Goal: Register for event/course

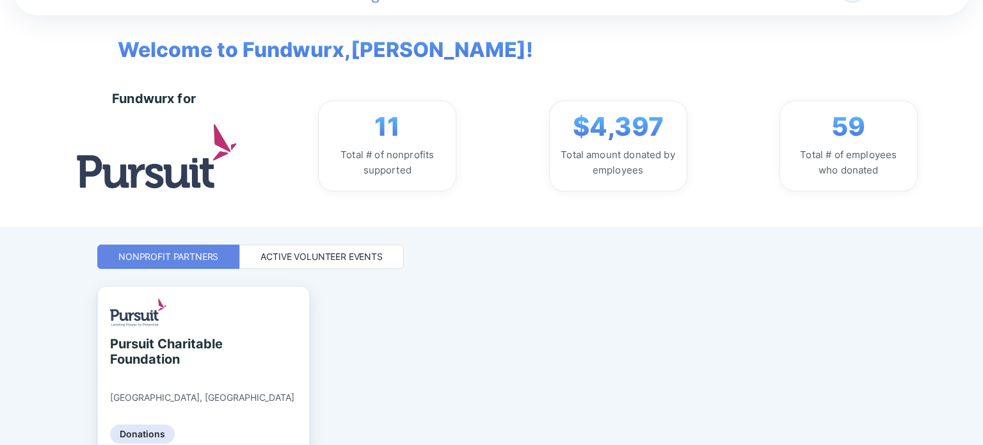
scroll to position [110, 0]
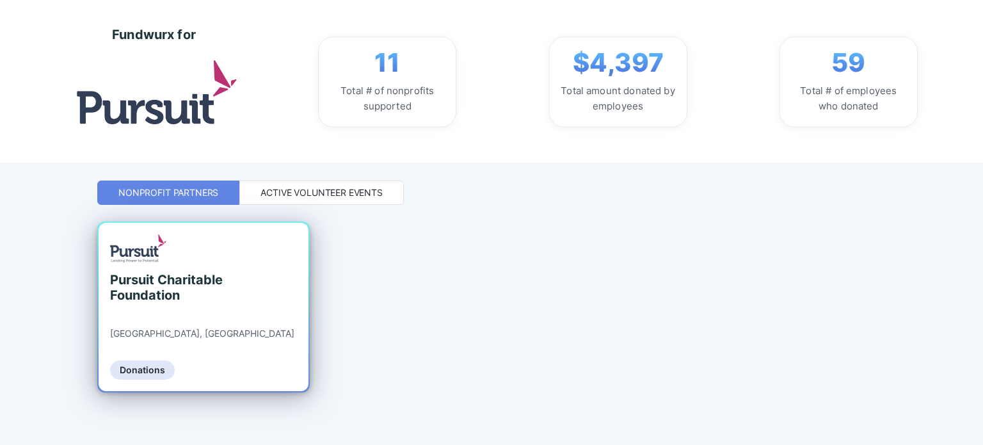
click at [173, 293] on div "Pursuit Charitable Foundation" at bounding box center [168, 287] width 117 height 31
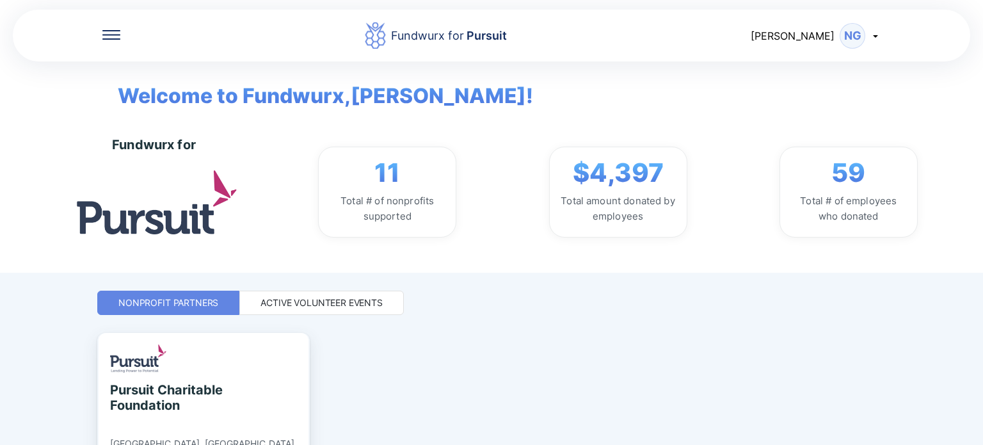
click at [328, 297] on div "Active Volunteer Events" at bounding box center [321, 302] width 122 height 13
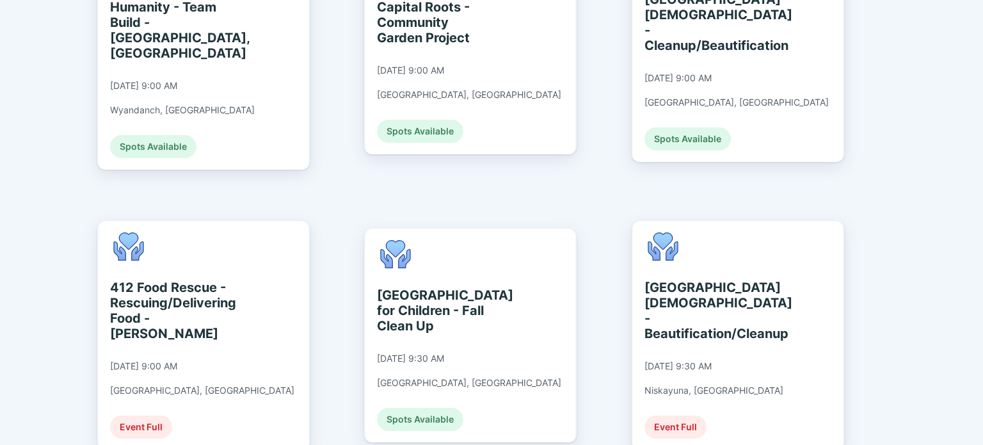
scroll to position [704, 0]
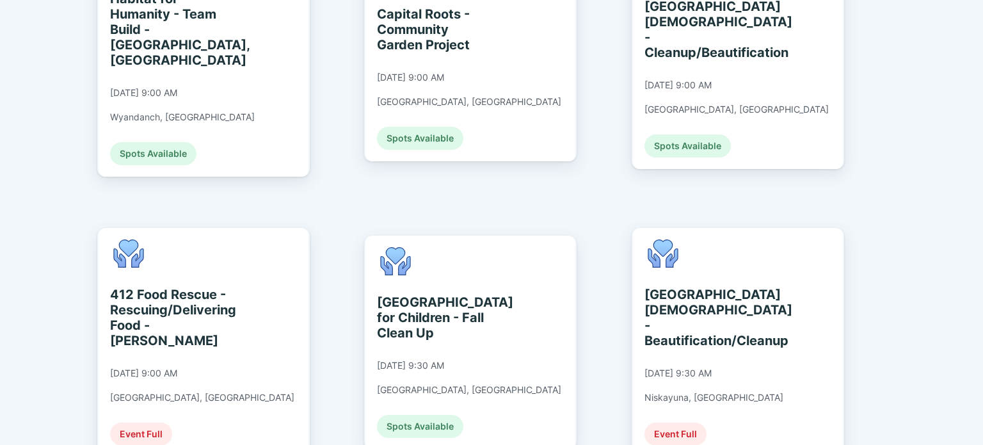
click at [468, 294] on div "[GEOGRAPHIC_DATA] for Children - Fall Clean Up" at bounding box center [435, 317] width 117 height 46
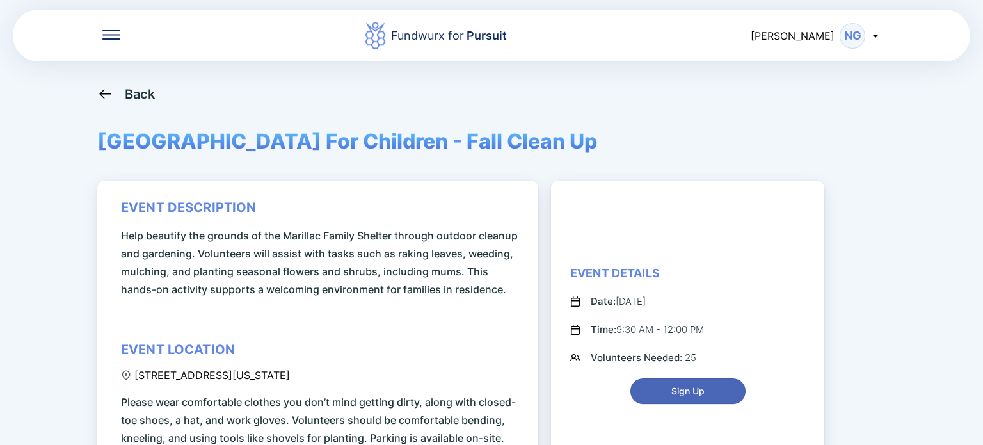
click at [683, 386] on span "Sign Up" at bounding box center [687, 390] width 33 height 13
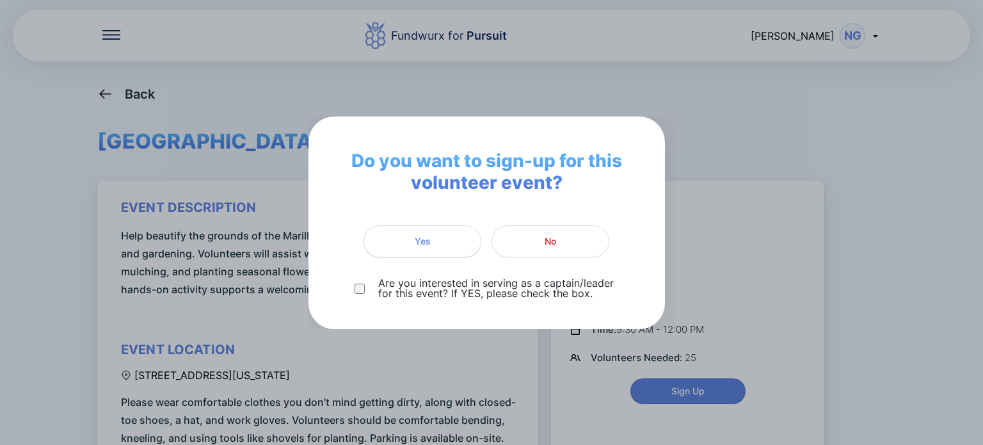
click at [443, 244] on span "Yes" at bounding box center [422, 241] width 101 height 13
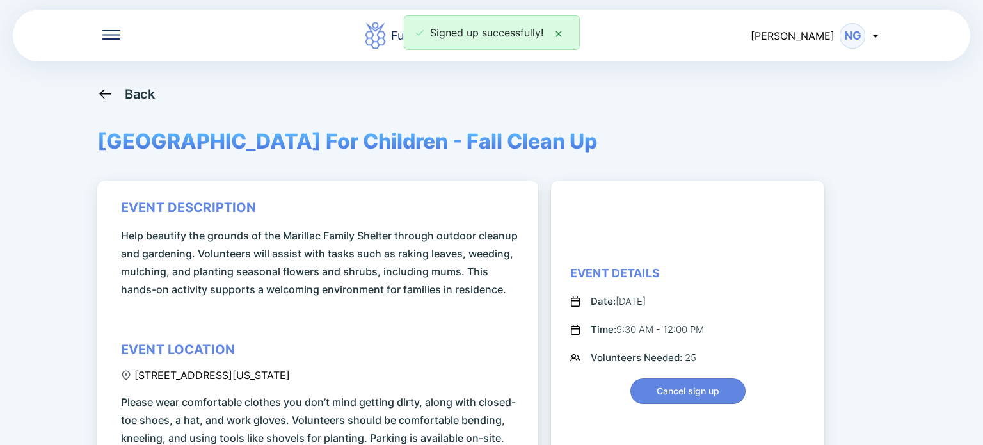
click at [97, 95] on icon at bounding box center [105, 94] width 16 height 16
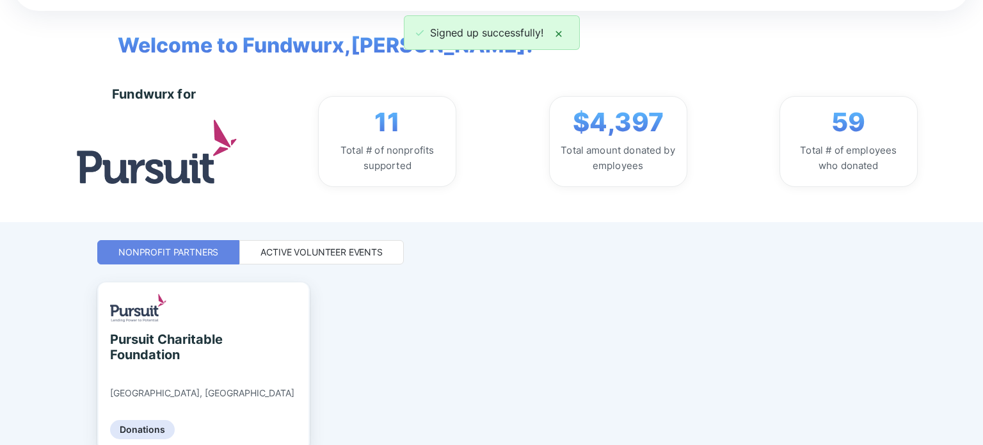
scroll to position [110, 0]
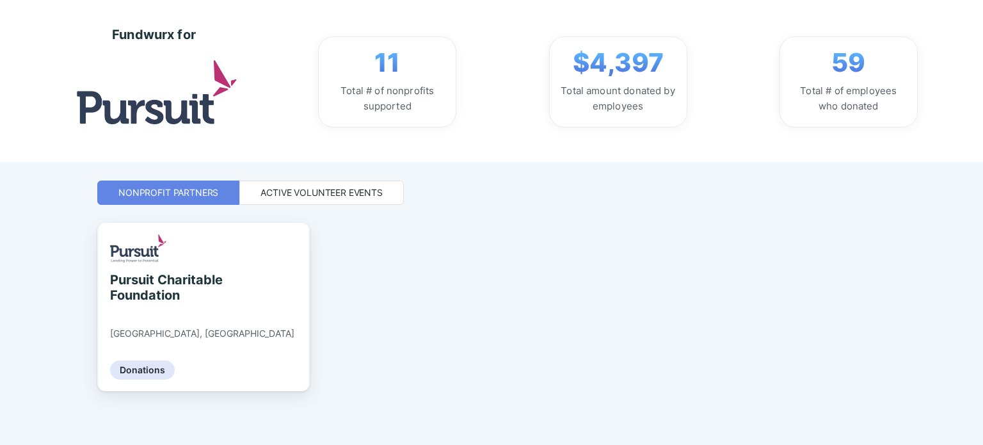
click at [319, 177] on div "Fundwurx for Pursuit [PERSON_NAME] Welcome to Fundwurx, [PERSON_NAME] ! Fundwur…" at bounding box center [491, 112] width 788 height 445
click at [320, 187] on div "Active Volunteer Events" at bounding box center [321, 192] width 122 height 13
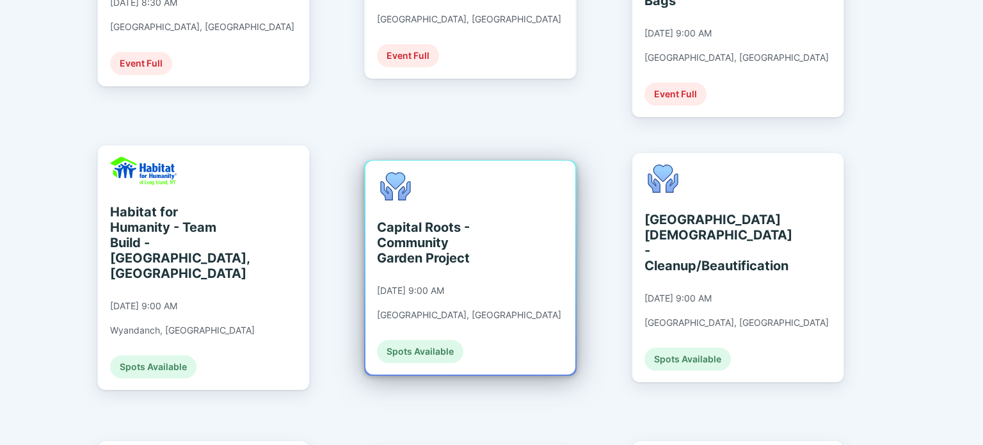
scroll to position [622, 0]
